Goal: Navigation & Orientation: Find specific page/section

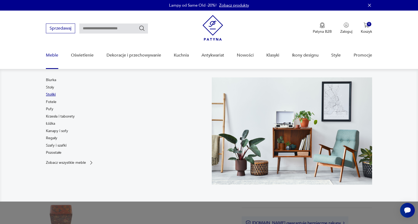
click at [51, 93] on link "Stoliki" at bounding box center [51, 94] width 10 height 5
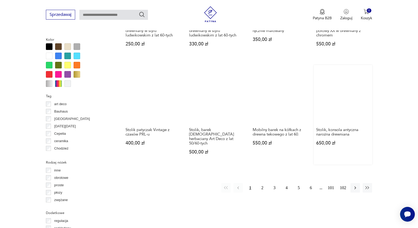
scroll to position [509, 0]
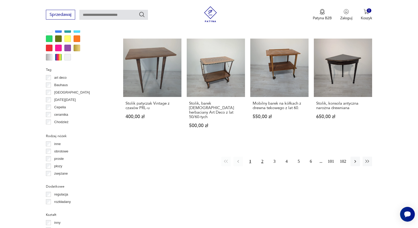
click at [263, 157] on button "2" at bounding box center [262, 160] width 9 height 9
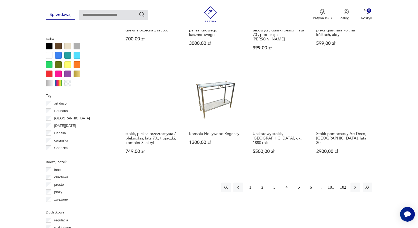
scroll to position [510, 0]
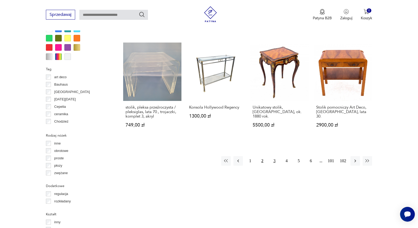
click at [272, 158] on button "3" at bounding box center [274, 160] width 9 height 9
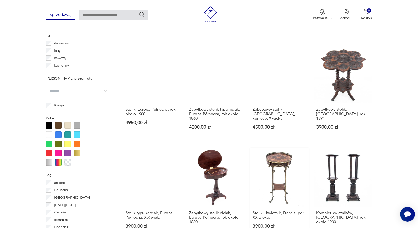
scroll to position [483, 0]
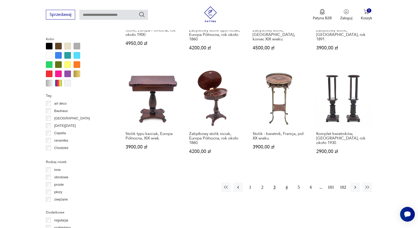
click at [288, 182] on button "4" at bounding box center [286, 186] width 9 height 9
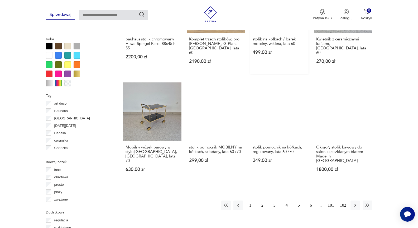
scroll to position [536, 0]
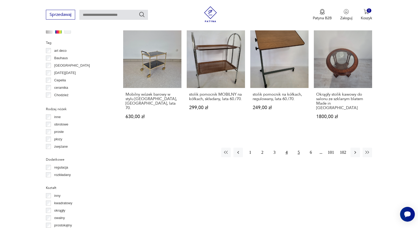
click at [300, 148] on button "5" at bounding box center [298, 152] width 9 height 9
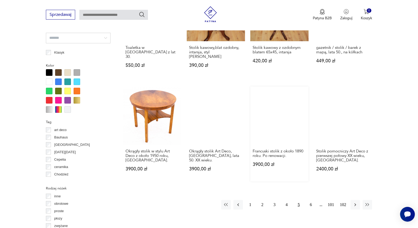
scroll to position [483, 0]
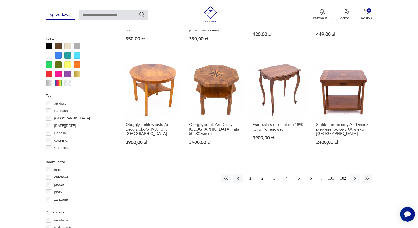
click at [311, 174] on button "6" at bounding box center [310, 177] width 9 height 9
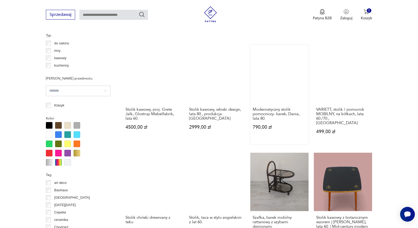
scroll to position [483, 0]
